Goal: Task Accomplishment & Management: Use online tool/utility

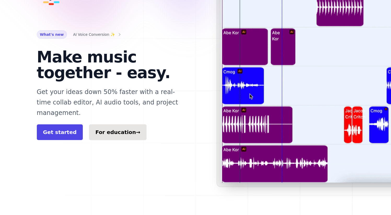
scroll to position [3, 0]
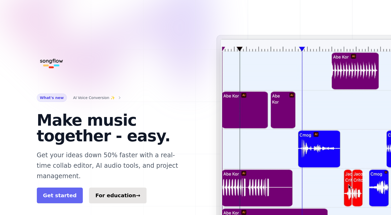
click at [61, 187] on link "Get started" at bounding box center [60, 195] width 46 height 16
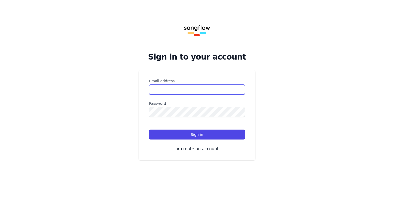
click at [180, 87] on input "Email address" at bounding box center [197, 90] width 96 height 10
click at [117, 131] on div "Sign in to your account Or start your 14-day free trial Email address Password …" at bounding box center [197, 86] width 394 height 173
click at [211, 152] on button "or create an account" at bounding box center [197, 149] width 96 height 6
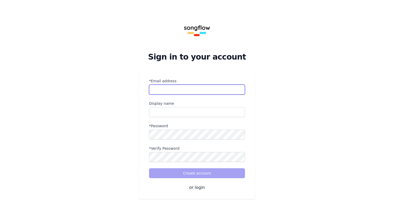
click at [187, 90] on input "*Email address" at bounding box center [197, 90] width 96 height 10
type input "**********"
click at [186, 117] on form "**********" at bounding box center [197, 128] width 96 height 100
click at [185, 114] on input "name" at bounding box center [197, 112] width 96 height 10
type input "****"
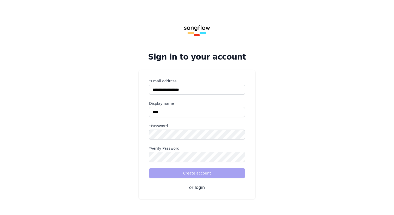
click at [175, 129] on div "*Password" at bounding box center [197, 131] width 96 height 16
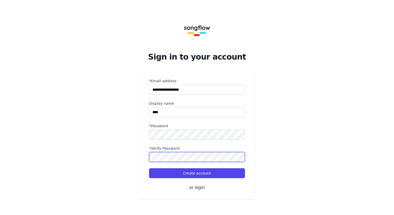
click at [149, 168] on button "Create account" at bounding box center [197, 173] width 96 height 10
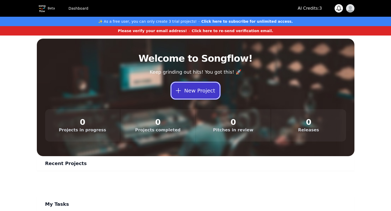
click at [187, 94] on button "New Project" at bounding box center [195, 90] width 48 height 16
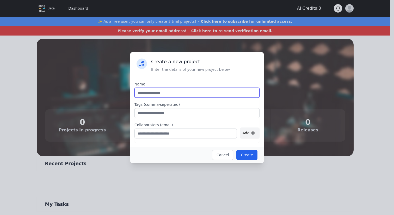
click at [182, 90] on input "text" at bounding box center [197, 93] width 125 height 10
type input "**********"
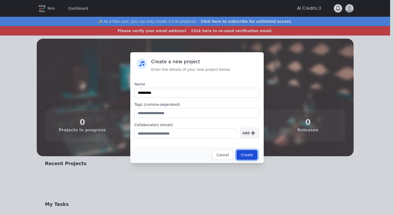
click at [247, 154] on button "Create" at bounding box center [247, 155] width 21 height 10
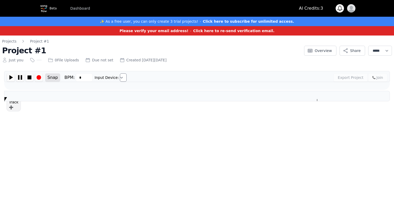
type input "***"
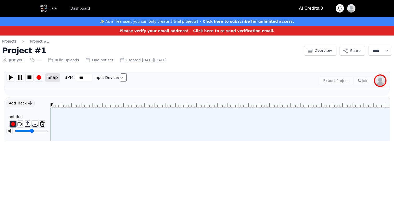
click at [21, 99] on div "Add Track ➕ untitled ********" at bounding box center [27, 119] width 46 height 44
click at [21, 102] on div "Add Track ➕" at bounding box center [21, 103] width 28 height 8
click at [25, 103] on div "Add Track ➕" at bounding box center [21, 103] width 28 height 8
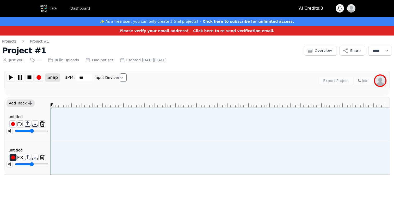
click at [25, 103] on div "Add Track ➕" at bounding box center [21, 103] width 28 height 8
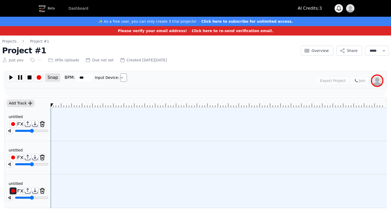
click at [25, 103] on div "Add Track ➕" at bounding box center [21, 103] width 28 height 8
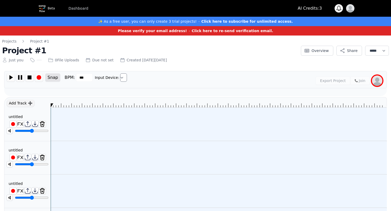
scroll to position [39, 0]
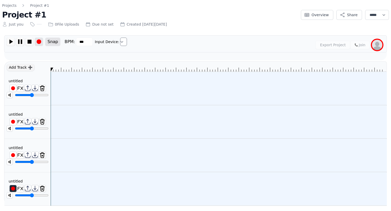
click at [40, 40] on img at bounding box center [39, 42] width 8 height 8
click at [38, 38] on img at bounding box center [39, 42] width 8 height 8
click at [13, 85] on img at bounding box center [13, 88] width 7 height 7
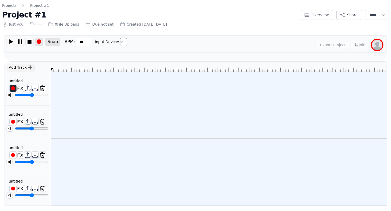
click at [39, 40] on img at bounding box center [39, 42] width 8 height 8
click at [14, 85] on img at bounding box center [13, 88] width 7 height 7
click at [38, 38] on img at bounding box center [39, 42] width 8 height 8
click at [12, 40] on img at bounding box center [11, 42] width 8 height 8
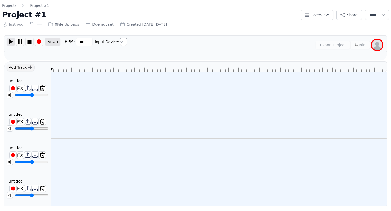
click at [12, 40] on img at bounding box center [11, 42] width 8 height 8
click at [20, 38] on img at bounding box center [20, 42] width 8 height 8
click at [8, 38] on img at bounding box center [11, 42] width 8 height 8
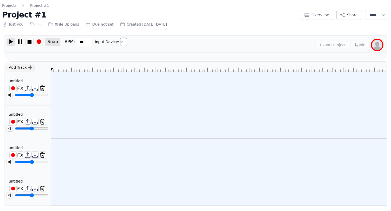
click at [8, 38] on img at bounding box center [11, 42] width 8 height 8
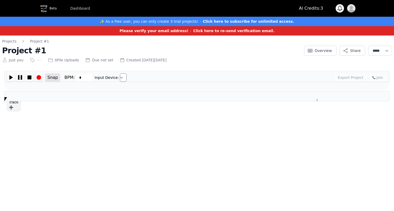
type input "***"
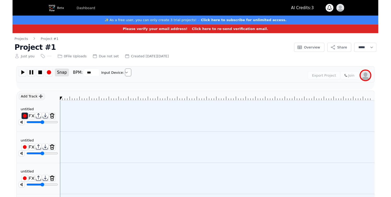
scroll to position [39, 0]
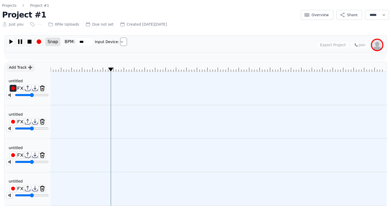
drag, startPoint x: 52, startPoint y: 65, endPoint x: 140, endPoint y: 77, distance: 89.2
click at [140, 77] on div at bounding box center [219, 133] width 336 height 144
click at [183, 66] on icon at bounding box center [219, 67] width 336 height 10
drag, startPoint x: 186, startPoint y: 64, endPoint x: 236, endPoint y: 67, distance: 50.1
click at [236, 67] on icon at bounding box center [219, 67] width 336 height 10
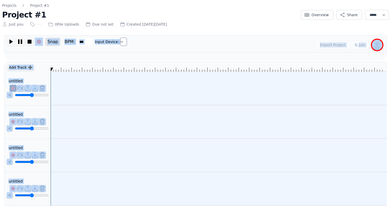
drag, startPoint x: 236, startPoint y: 67, endPoint x: 40, endPoint y: 50, distance: 195.9
click at [40, 50] on div "Snap BPM: *** Input Device: Export Project Join ******* ****** Add Track ➕ unti…" at bounding box center [195, 120] width 382 height 170
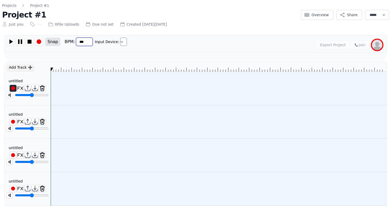
click at [79, 38] on input "***" at bounding box center [84, 42] width 17 height 8
click at [122, 38] on select "Input Device:" at bounding box center [123, 42] width 7 height 8
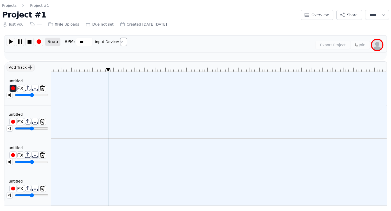
drag, startPoint x: 51, startPoint y: 65, endPoint x: 109, endPoint y: 91, distance: 63.7
click at [109, 91] on div at bounding box center [219, 133] width 336 height 144
drag, startPoint x: 109, startPoint y: 91, endPoint x: 70, endPoint y: 87, distance: 39.6
click at [70, 87] on div at bounding box center [219, 88] width 336 height 33
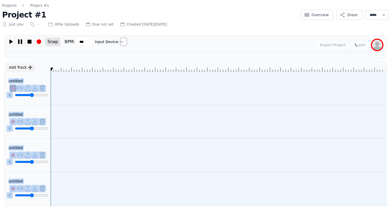
drag, startPoint x: 106, startPoint y: 65, endPoint x: 47, endPoint y: 66, distance: 59.7
click at [47, 66] on div "Add Track ➕ untitled ******** untitled ******** untitled ******** untitled ****…" at bounding box center [195, 133] width 382 height 144
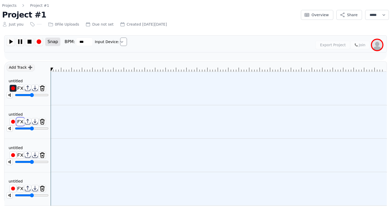
click at [20, 118] on img at bounding box center [20, 121] width 7 height 7
click at [19, 118] on img at bounding box center [20, 121] width 7 height 7
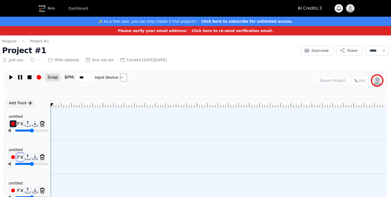
scroll to position [53, 0]
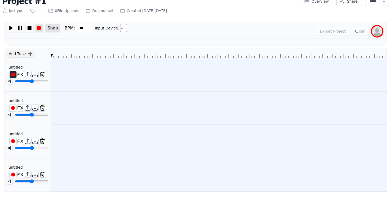
click at [41, 25] on img at bounding box center [39, 28] width 8 height 8
click at [40, 26] on img at bounding box center [39, 28] width 8 height 8
click at [40, 25] on img at bounding box center [39, 28] width 8 height 8
drag, startPoint x: 40, startPoint y: 110, endPoint x: 39, endPoint y: 116, distance: 6.3
type input "****"
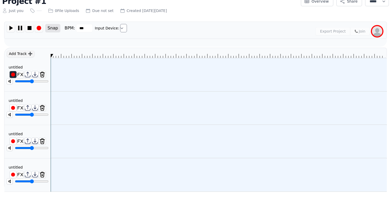
click at [39, 116] on input "range" at bounding box center [32, 115] width 34 height 4
click at [28, 50] on div "Add Track ➕" at bounding box center [21, 54] width 28 height 8
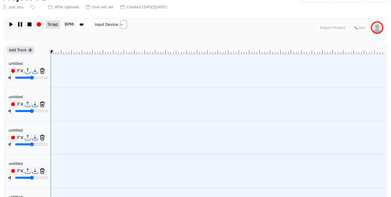
click at [28, 50] on div "Add Track ➕" at bounding box center [21, 50] width 28 height 8
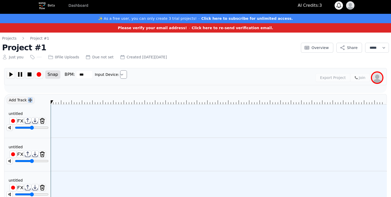
scroll to position [0, 0]
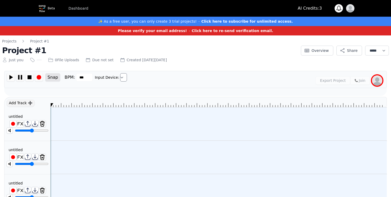
click at [36, 93] on div "Snap BPM: *** Input Device: Export Project Join ******* ******" at bounding box center [195, 83] width 382 height 25
click at [120, 79] on select "Input Device:" at bounding box center [123, 77] width 7 height 8
click at [138, 99] on icon at bounding box center [219, 102] width 336 height 10
click at [133, 88] on div "Export Project Join" at bounding box center [257, 80] width 254 height 15
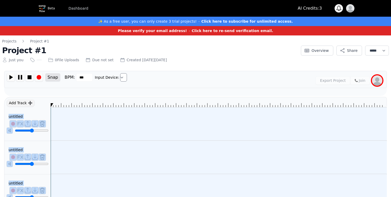
drag, startPoint x: 139, startPoint y: 103, endPoint x: 13, endPoint y: 108, distance: 125.6
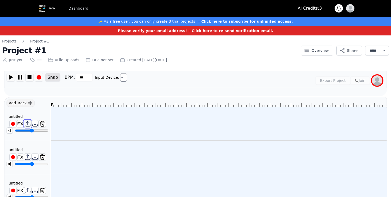
click at [26, 124] on img at bounding box center [27, 124] width 7 height 7
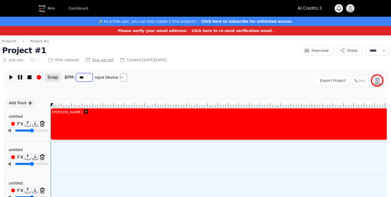
drag, startPoint x: 84, startPoint y: 78, endPoint x: 86, endPoint y: 61, distance: 17.3
click at [85, 61] on div "**********" at bounding box center [195, 190] width 386 height 303
type input "***"
click at [139, 80] on div "Export Project Join" at bounding box center [257, 80] width 254 height 15
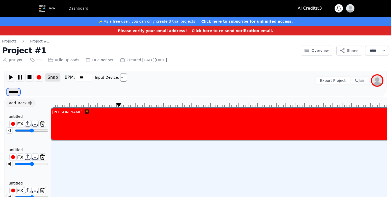
click at [11, 91] on select "******* ******" at bounding box center [13, 92] width 14 height 8
click at [85, 112] on img at bounding box center [87, 112] width 4 height 4
click at [92, 115] on div "jose" at bounding box center [323, 112] width 544 height 7
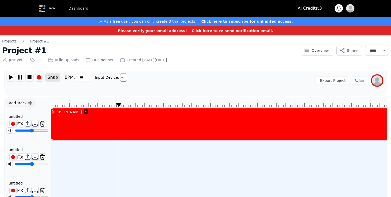
drag, startPoint x: 92, startPoint y: 115, endPoint x: 83, endPoint y: 131, distance: 18.8
click at [83, 131] on div "jose" at bounding box center [323, 123] width 545 height 33
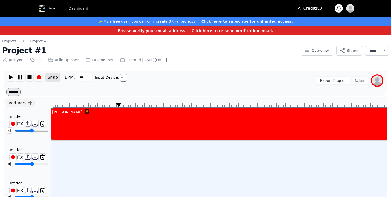
click at [81, 149] on div at bounding box center [323, 157] width 545 height 33
click at [85, 162] on div at bounding box center [323, 157] width 545 height 33
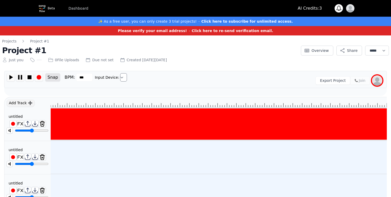
scroll to position [0, 213]
click at [338, 133] on div "jose" at bounding box center [113, 123] width 545 height 33
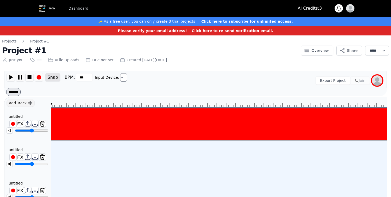
scroll to position [0, 0]
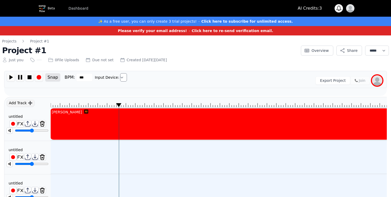
click at [135, 157] on div at bounding box center [323, 157] width 545 height 33
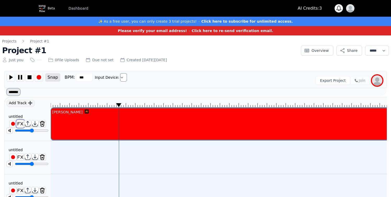
click at [20, 123] on img at bounding box center [20, 124] width 7 height 7
click at [21, 123] on img at bounding box center [20, 124] width 7 height 7
click at [13, 115] on div "untitled" at bounding box center [16, 116] width 18 height 5
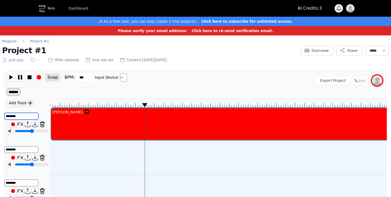
click at [13, 115] on input "********" at bounding box center [21, 116] width 34 height 7
click at [20, 125] on img at bounding box center [20, 124] width 7 height 7
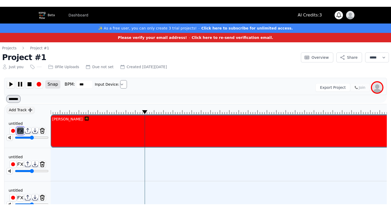
scroll to position [0, 2]
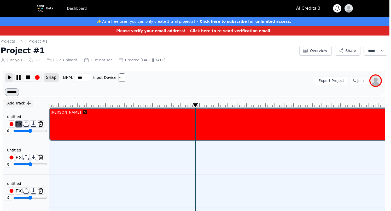
click at [11, 77] on img at bounding box center [9, 77] width 8 height 8
click at [26, 144] on div "untitled ********" at bounding box center [26, 157] width 46 height 33
click at [22, 149] on div "untitled" at bounding box center [14, 149] width 18 height 5
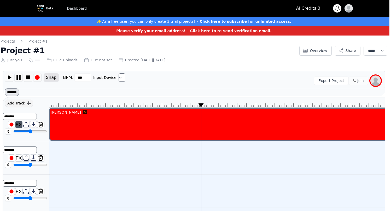
click at [46, 145] on div "untitled ********" at bounding box center [26, 157] width 46 height 33
click at [9, 157] on img at bounding box center [11, 157] width 7 height 7
click at [38, 77] on img at bounding box center [37, 77] width 8 height 8
click at [10, 76] on img at bounding box center [9, 77] width 8 height 8
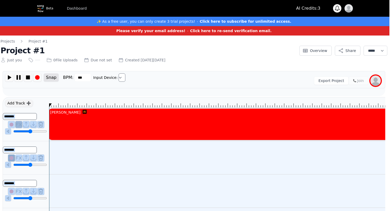
drag, startPoint x: 209, startPoint y: 103, endPoint x: 29, endPoint y: 115, distance: 179.9
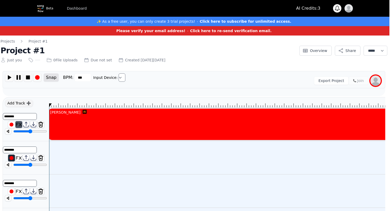
click at [28, 140] on div "untitled ********" at bounding box center [26, 124] width 46 height 33
click at [28, 143] on div "untitled ********" at bounding box center [26, 157] width 46 height 33
click at [19, 124] on img at bounding box center [18, 124] width 7 height 7
click at [11, 156] on img at bounding box center [11, 157] width 7 height 7
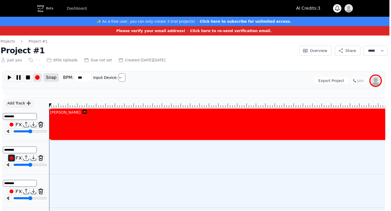
click at [36, 77] on img at bounding box center [37, 77] width 8 height 8
click at [119, 75] on select "Input Device:" at bounding box center [121, 77] width 7 height 8
